Goal: Check status: Check status

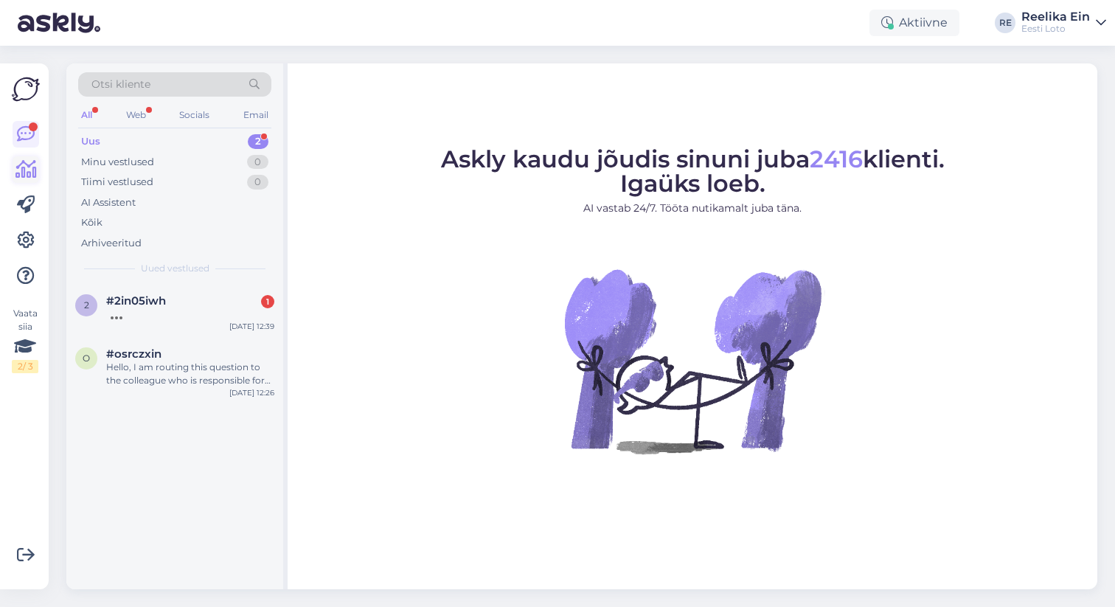
click at [26, 167] on icon at bounding box center [25, 170] width 21 height 18
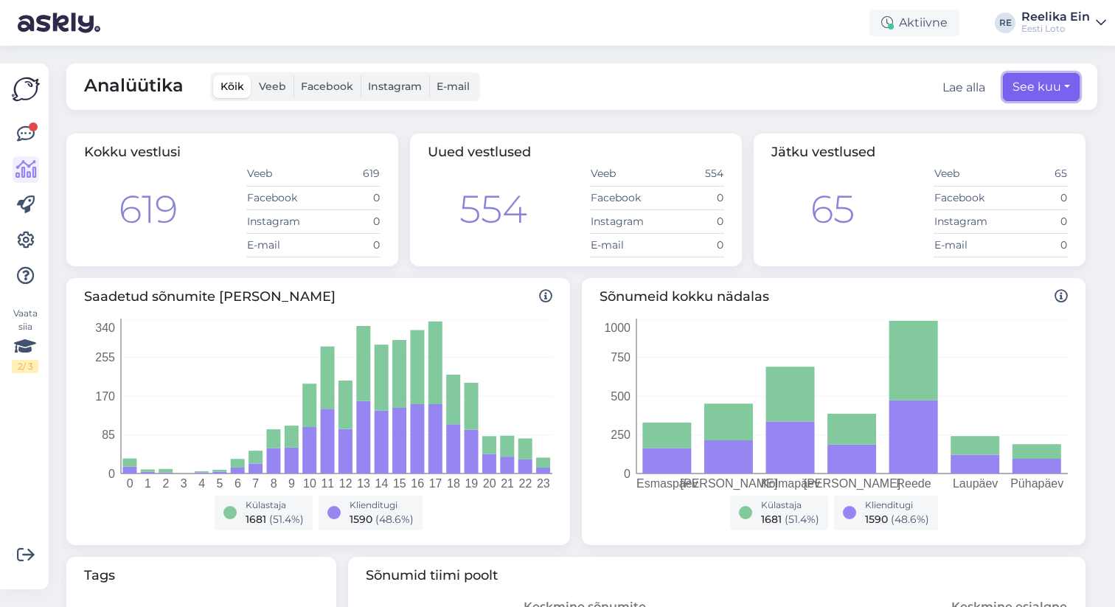
click at [1046, 88] on button "See kuu" at bounding box center [1041, 87] width 77 height 28
select select "7"
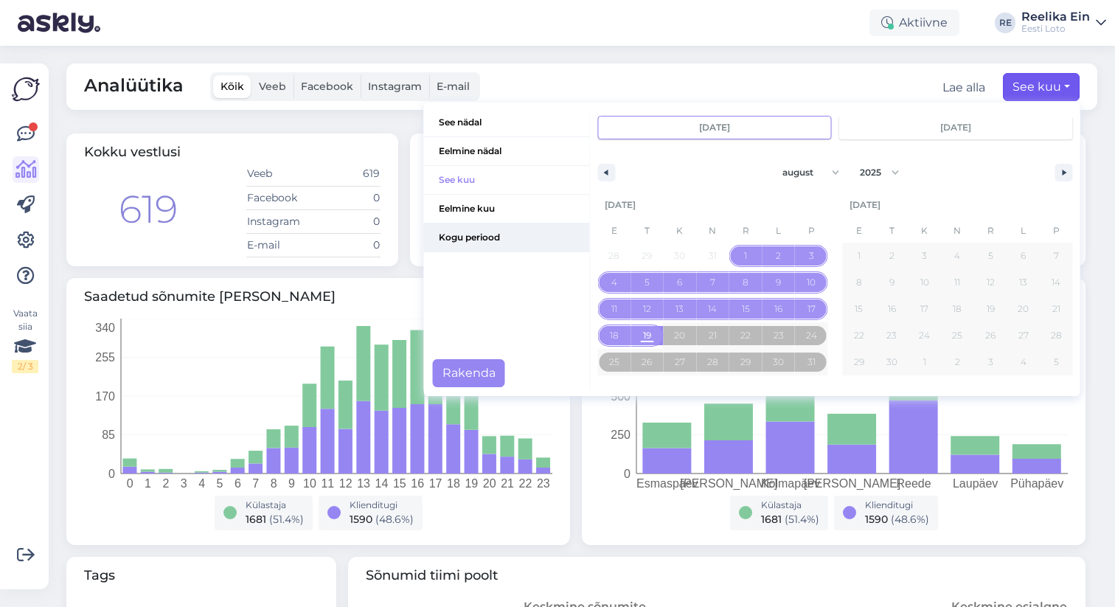
click at [488, 234] on span "Kogu periood" at bounding box center [507, 237] width 166 height 28
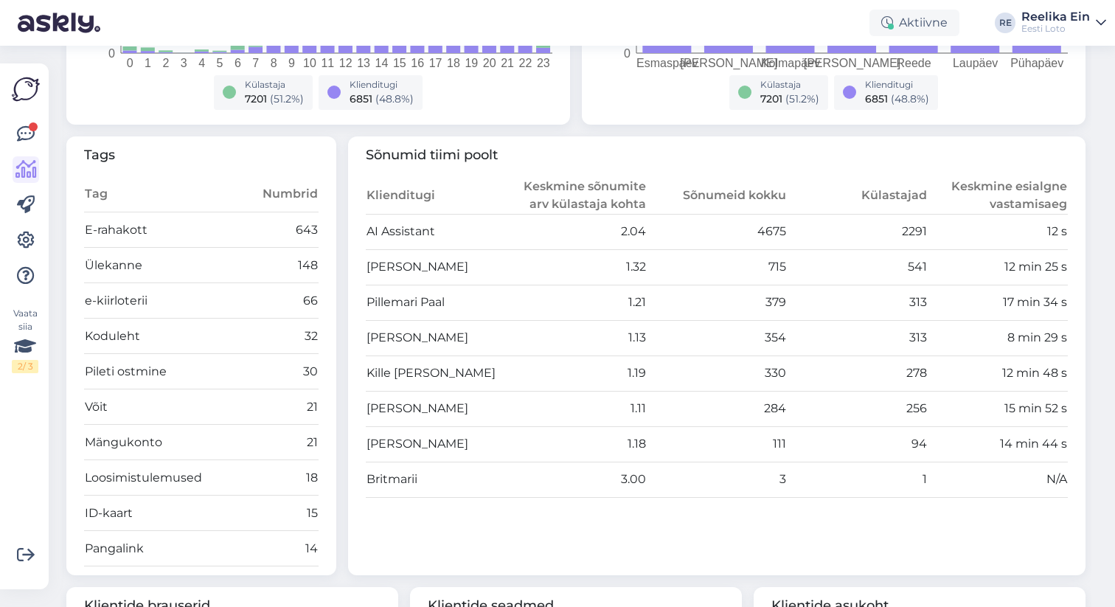
scroll to position [432, 0]
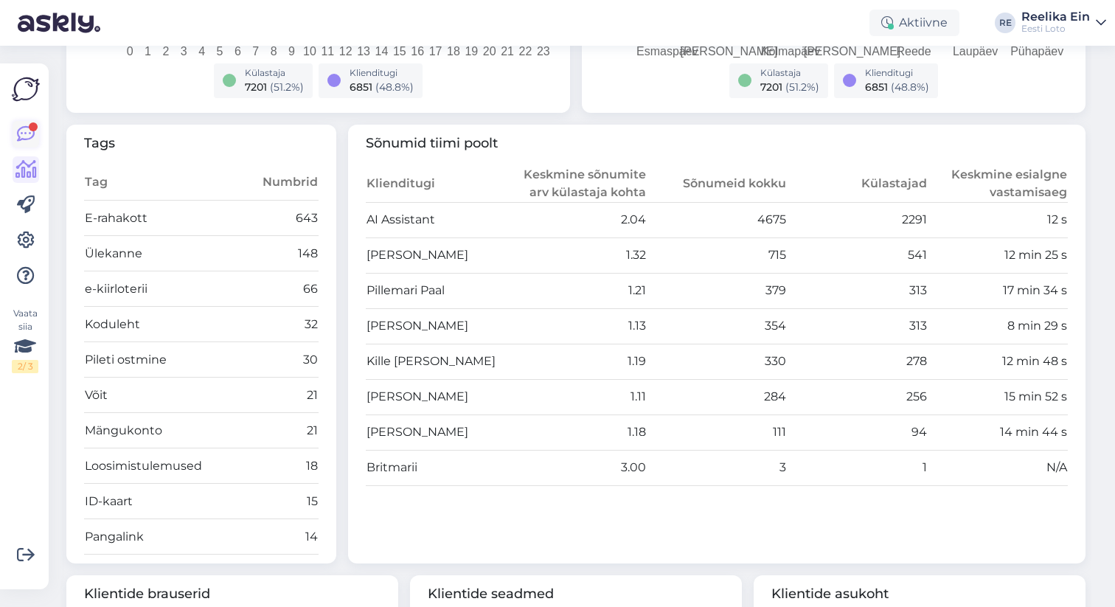
click at [25, 127] on icon at bounding box center [26, 134] width 18 height 18
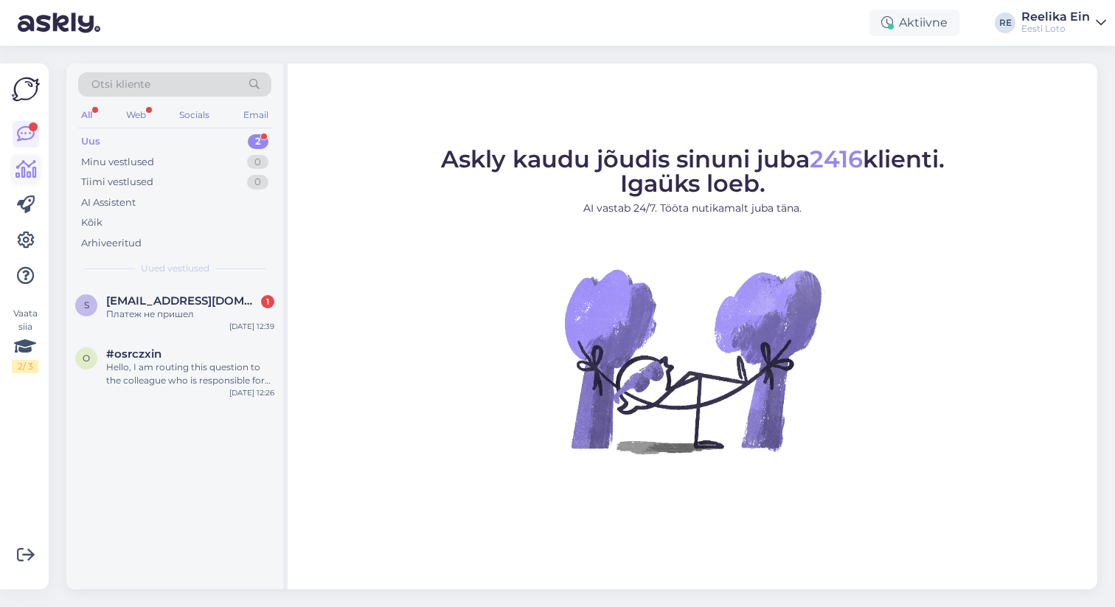
click at [31, 171] on icon at bounding box center [25, 170] width 21 height 18
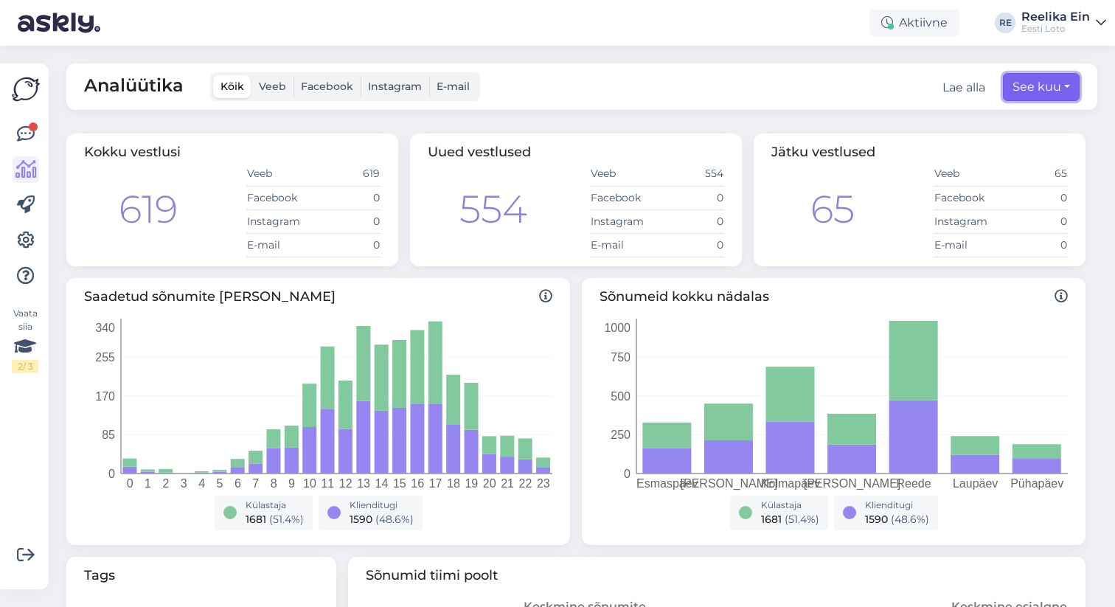
click at [1062, 89] on button "See kuu" at bounding box center [1041, 87] width 77 height 28
select select "7"
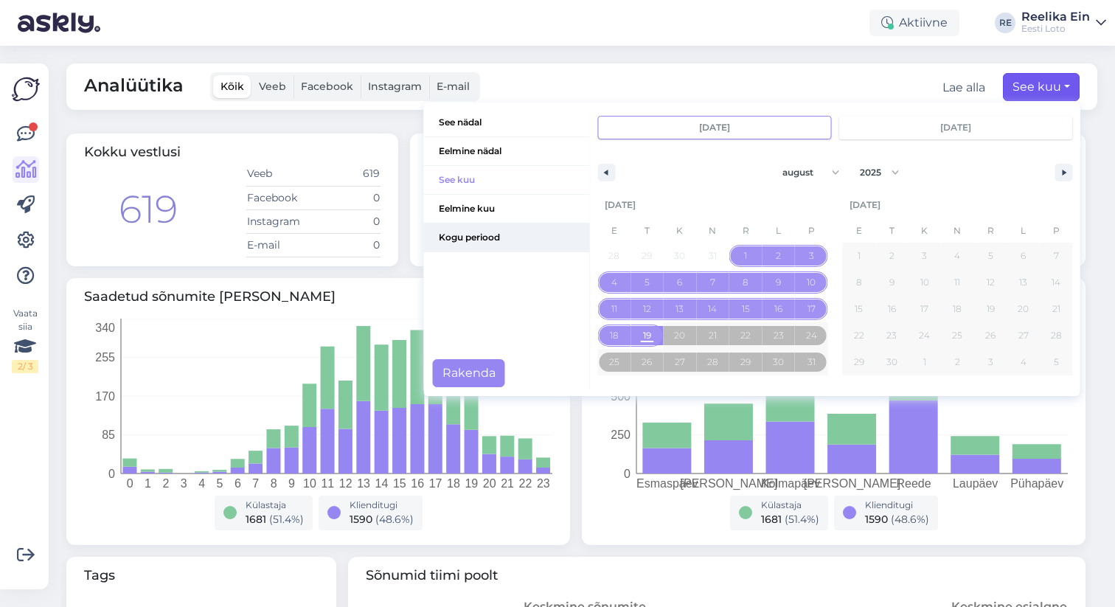
click at [501, 239] on span "Kogu periood" at bounding box center [507, 237] width 166 height 28
